Goal: Information Seeking & Learning: Learn about a topic

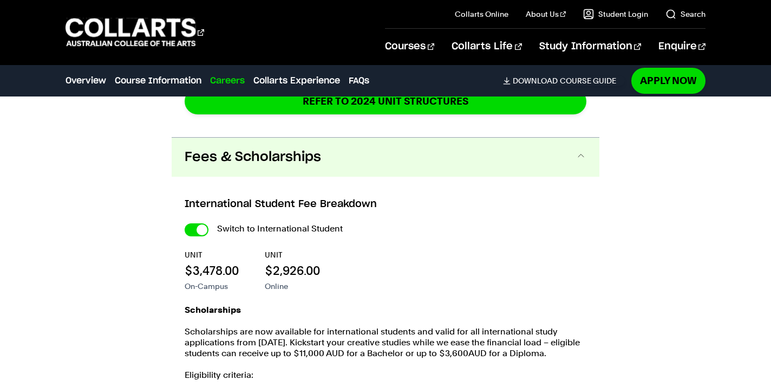
scroll to position [2330, 0]
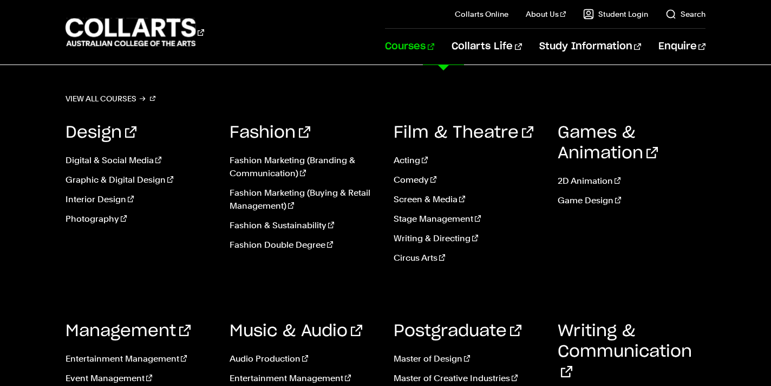
click at [434, 42] on link "Courses" at bounding box center [409, 47] width 49 height 36
click at [289, 242] on link "Fashion Double Degree" at bounding box center [304, 244] width 148 height 13
click at [426, 226] on ul "Acting Comedy Screen & Media Stage Management Writing & Directing Circus Arts" at bounding box center [468, 212] width 148 height 134
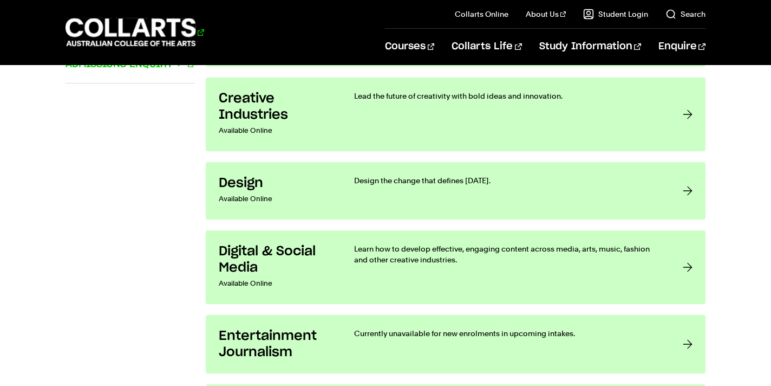
scroll to position [875, 0]
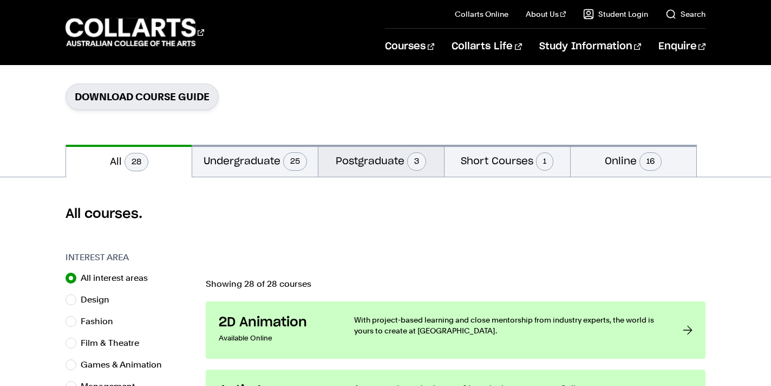
scroll to position [164, 0]
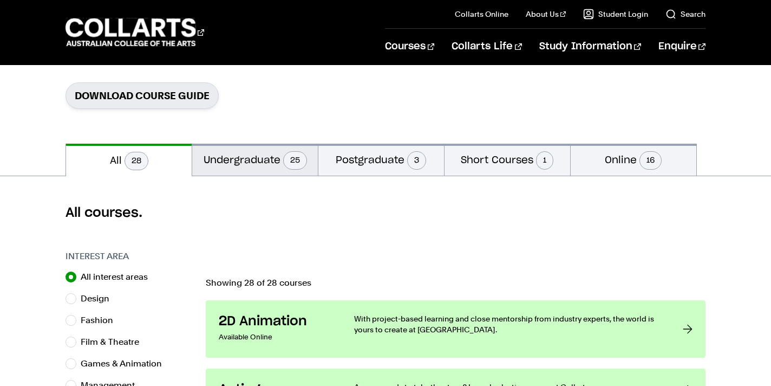
click at [290, 168] on span "25" at bounding box center [295, 160] width 24 height 18
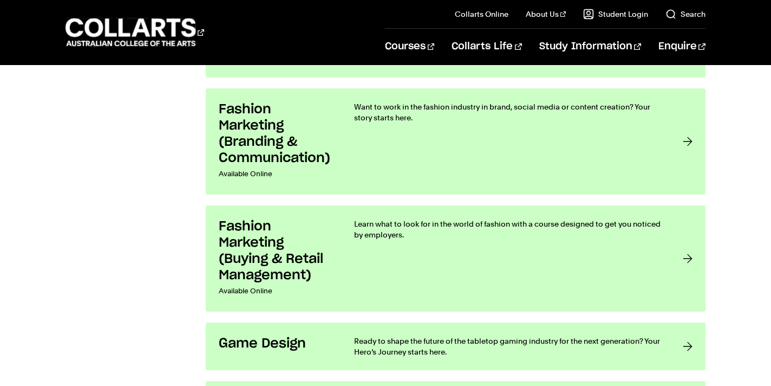
scroll to position [1360, 0]
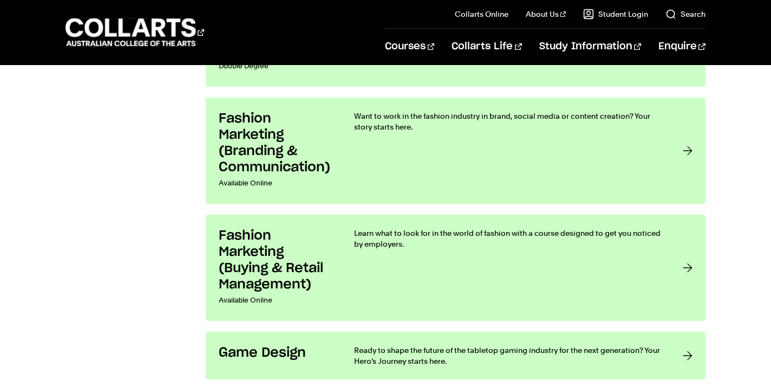
click at [441, 170] on div "Want to work in the fashion industry in brand, social media or content creation…" at bounding box center [507, 150] width 307 height 80
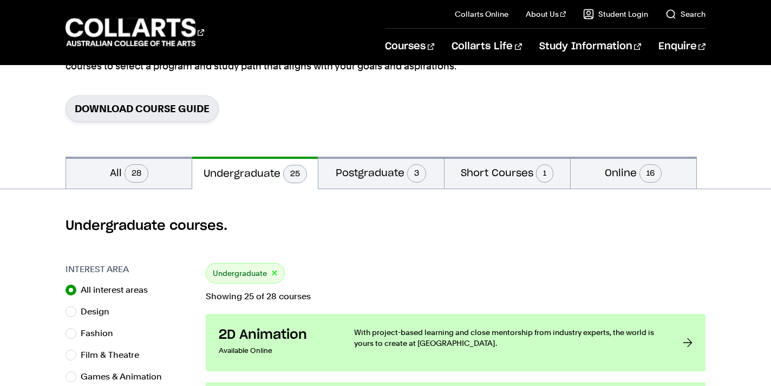
scroll to position [146, 0]
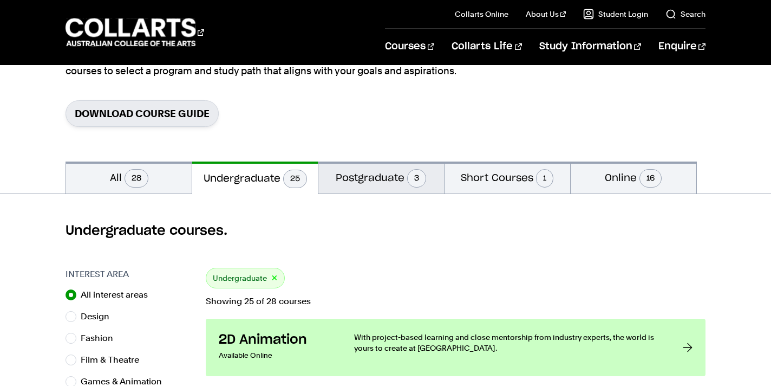
click at [424, 173] on span "3" at bounding box center [416, 178] width 19 height 18
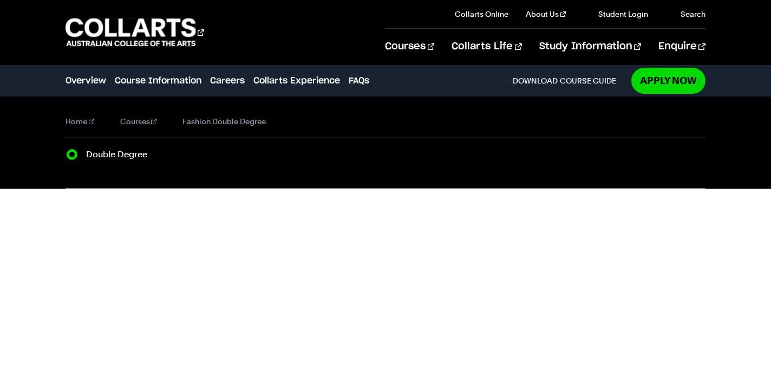
radio input "true"
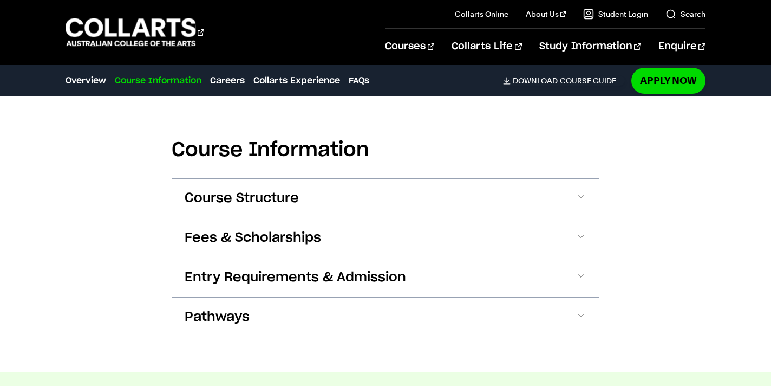
scroll to position [1197, 0]
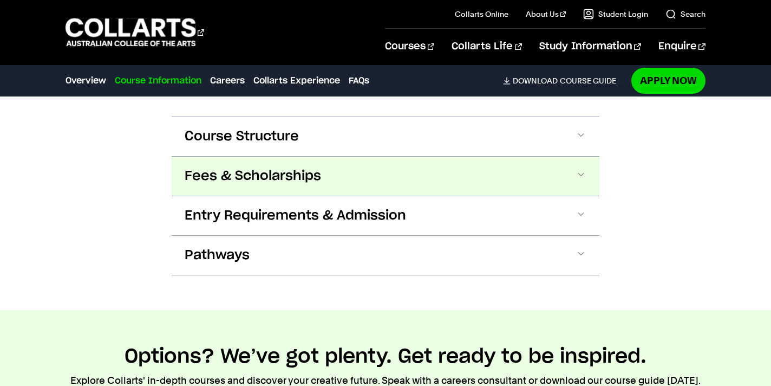
click at [272, 175] on span "Fees & Scholarships" at bounding box center [253, 175] width 136 height 17
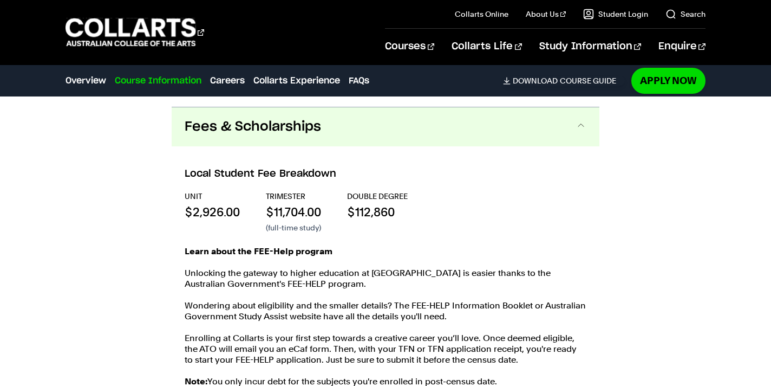
scroll to position [1255, 0]
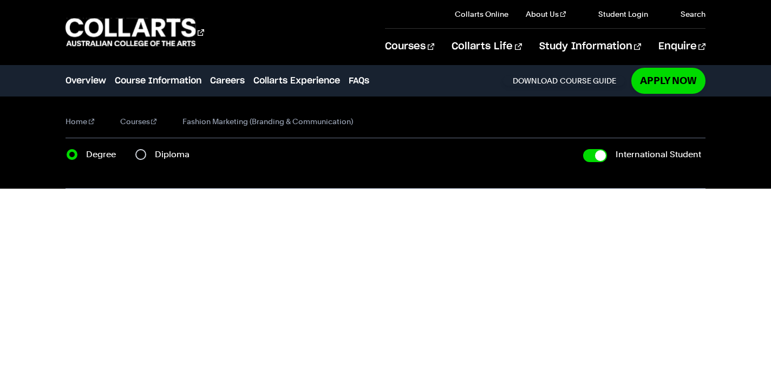
checkbox input "true"
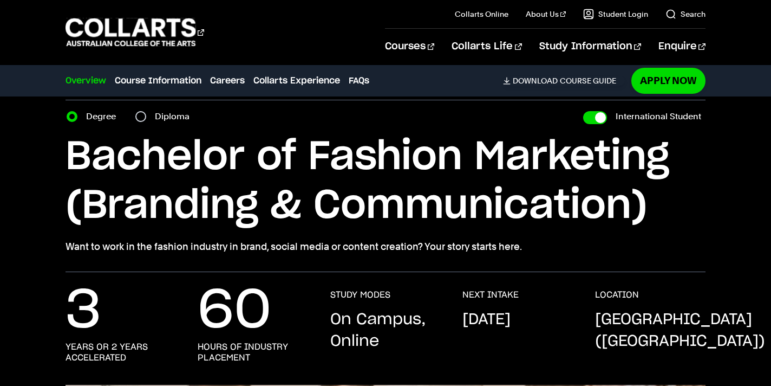
scroll to position [40, 0]
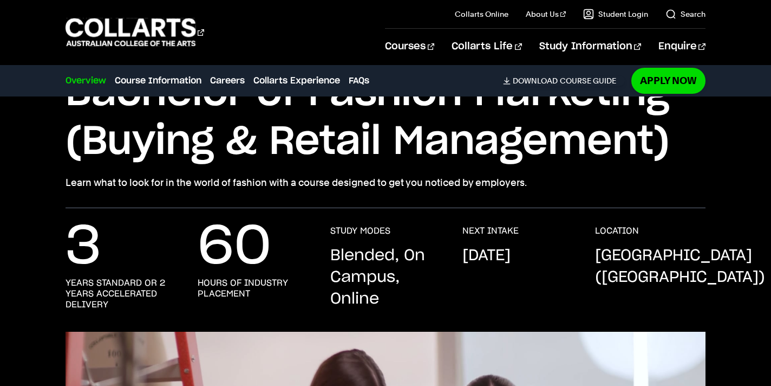
scroll to position [84, 0]
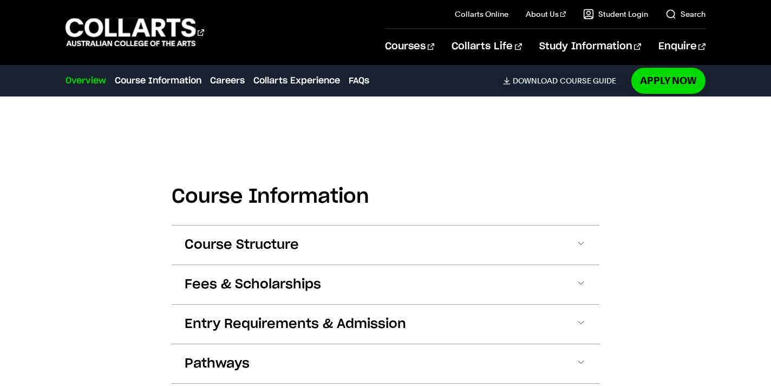
scroll to position [699, 0]
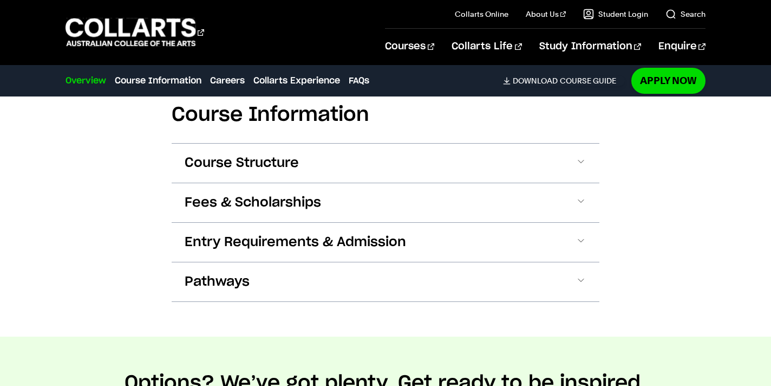
click at [295, 189] on button "Fees & Scholarships" at bounding box center [386, 202] width 428 height 39
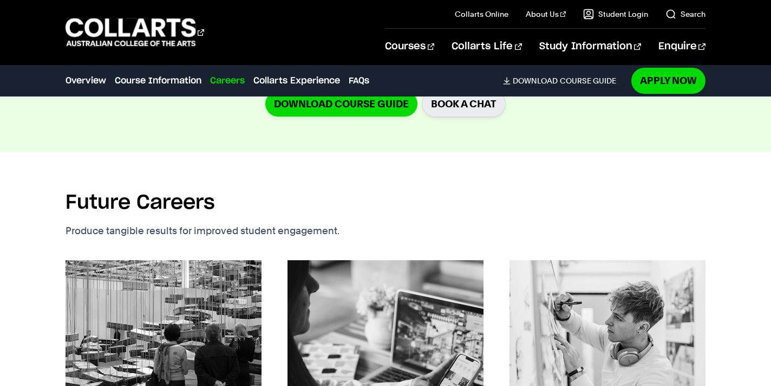
scroll to position [0, 0]
